Goal: Check status: Check status

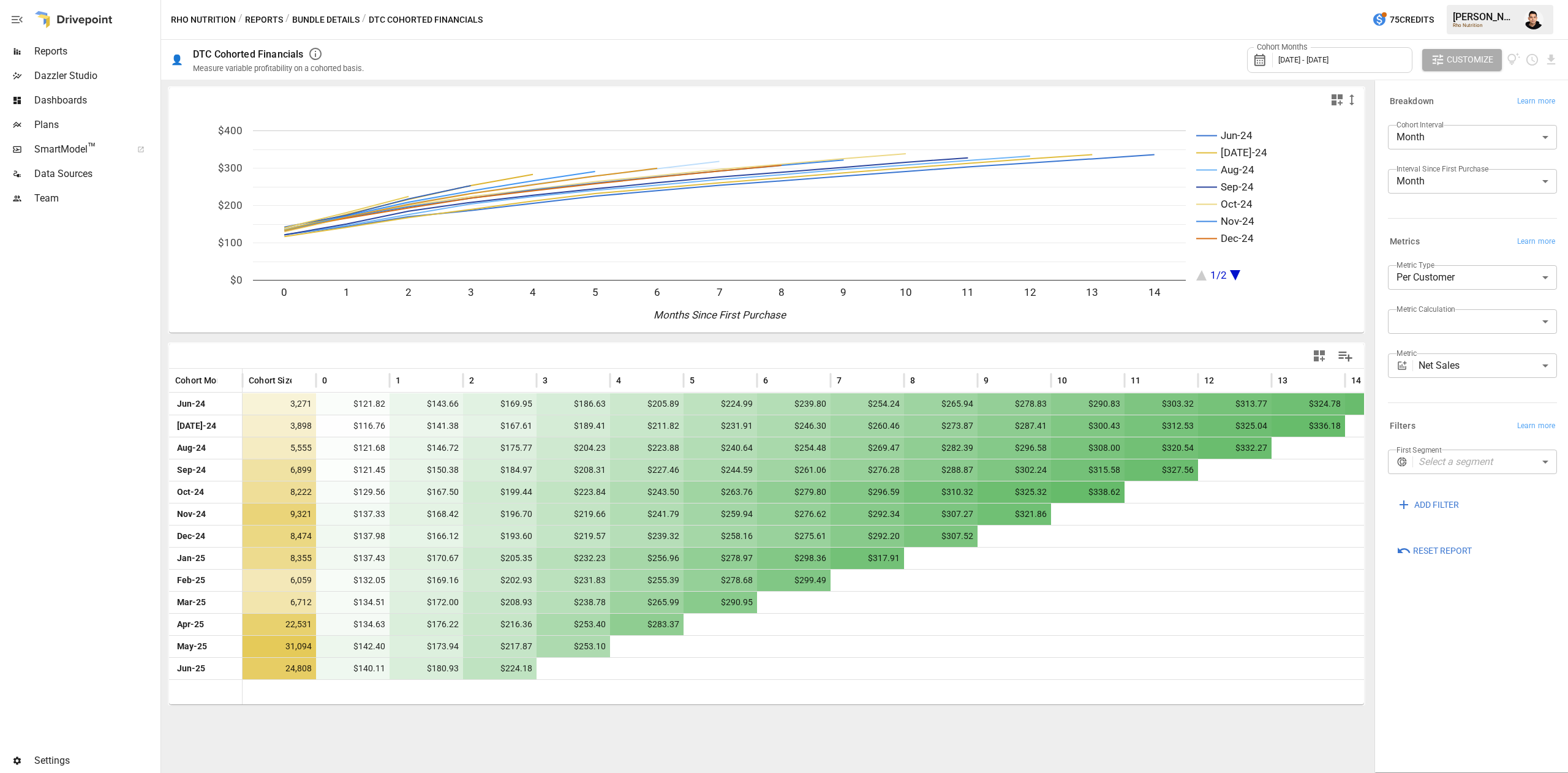
click at [1328, 56] on span "[DATE] - [DATE]" at bounding box center [1304, 60] width 50 height 9
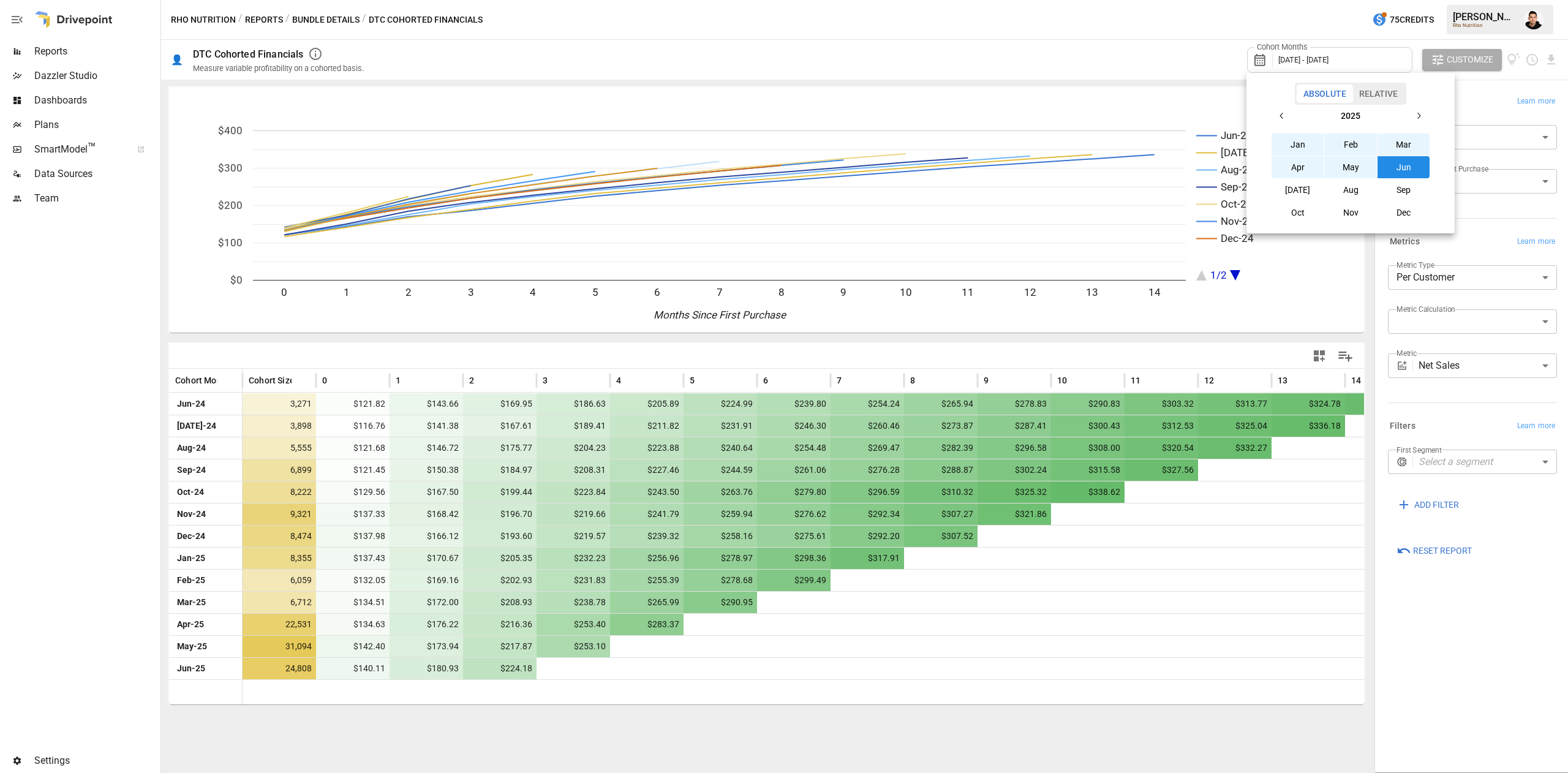
click at [1281, 112] on icon "button" at bounding box center [1282, 116] width 10 height 10
click at [1286, 140] on button "Jan" at bounding box center [1298, 145] width 53 height 22
click at [1422, 120] on icon "button" at bounding box center [1418, 116] width 10 height 10
click at [1402, 213] on button "Dec" at bounding box center [1404, 213] width 53 height 22
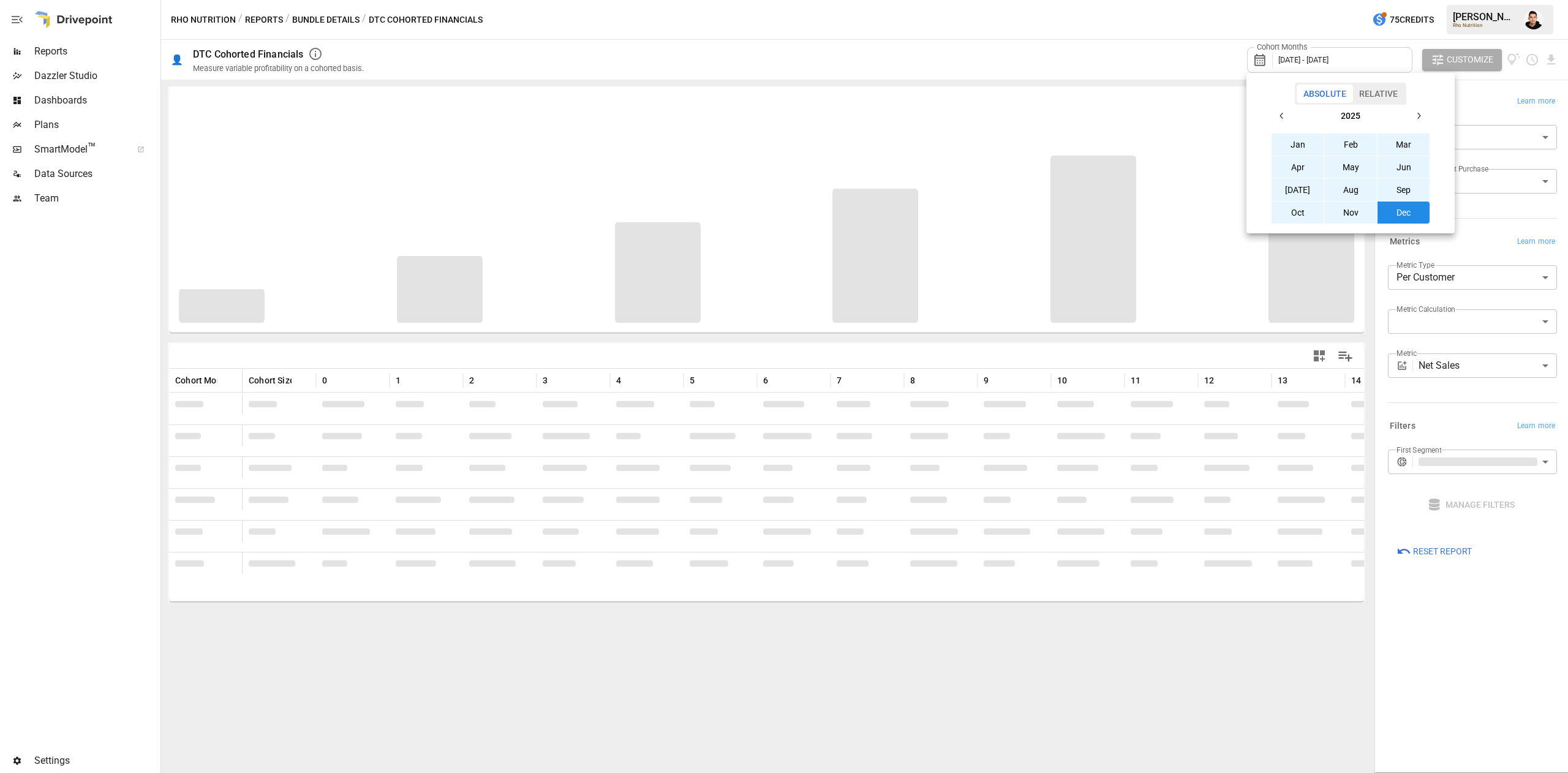
click at [1216, 13] on div at bounding box center [784, 386] width 1568 height 773
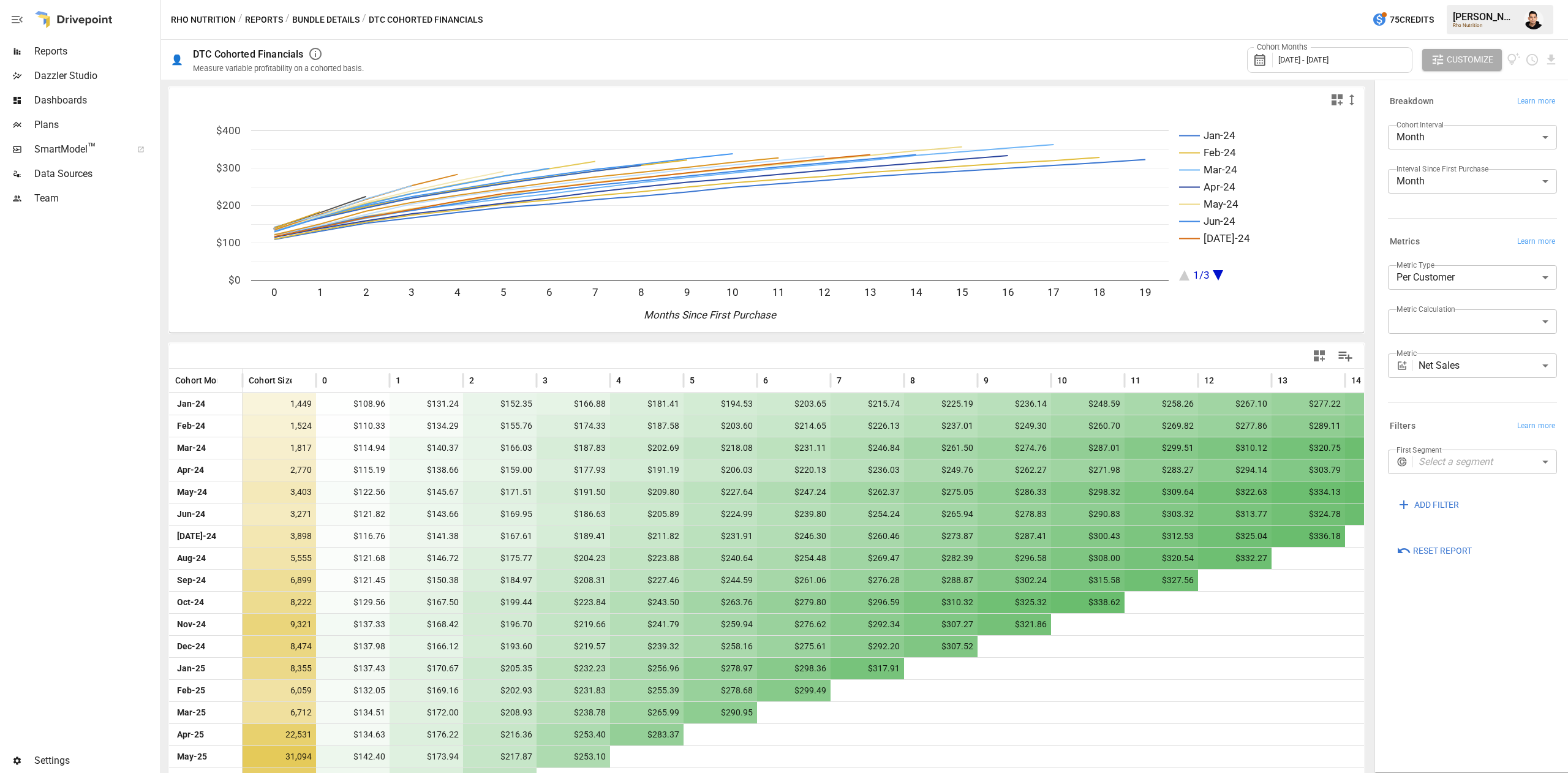
scroll to position [86, 0]
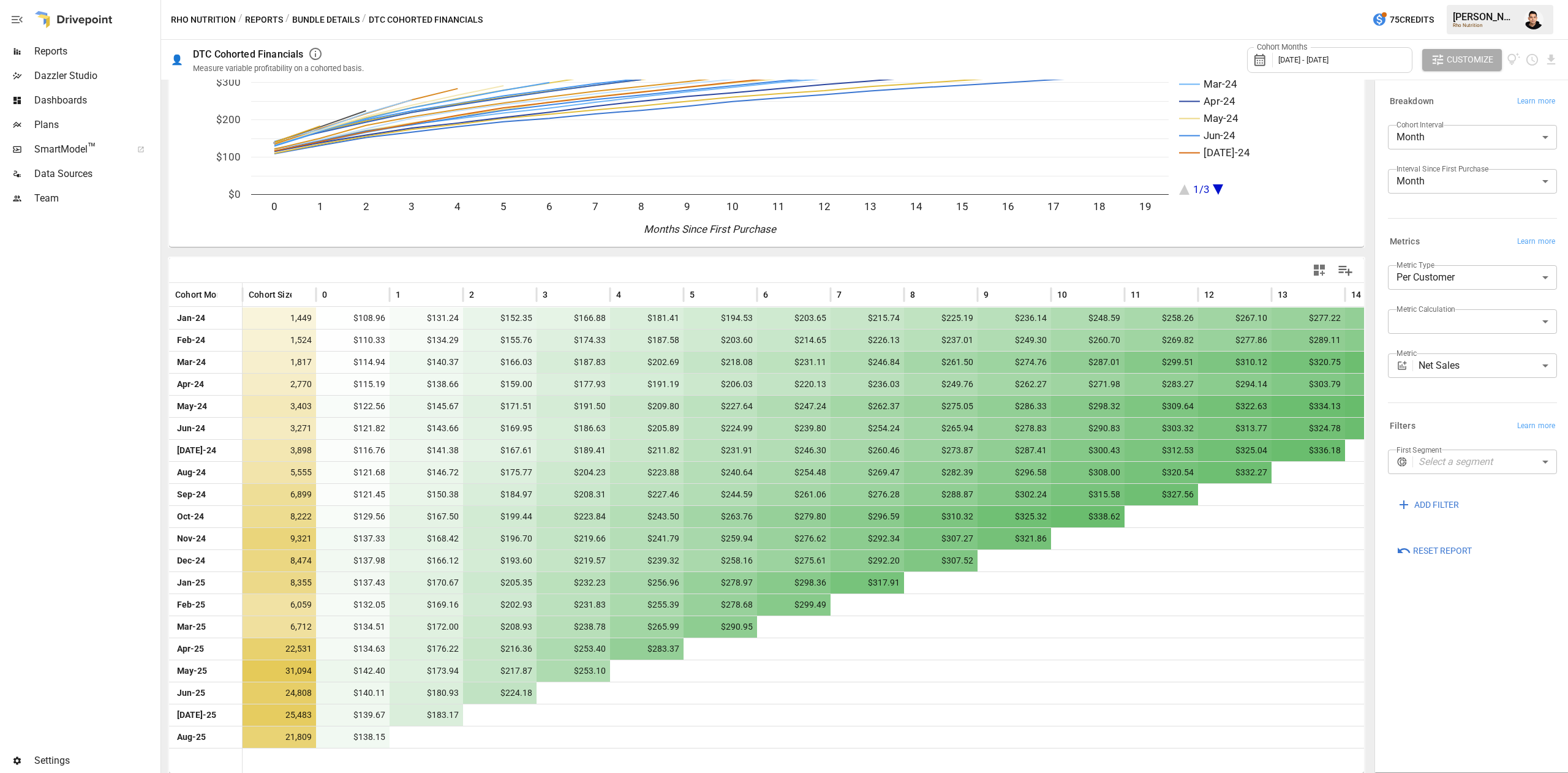
click at [1186, 262] on div at bounding box center [1063, 270] width 593 height 28
click at [1469, 655] on div "**********" at bounding box center [1472, 426] width 188 height 686
